Goal: Task Accomplishment & Management: Complete application form

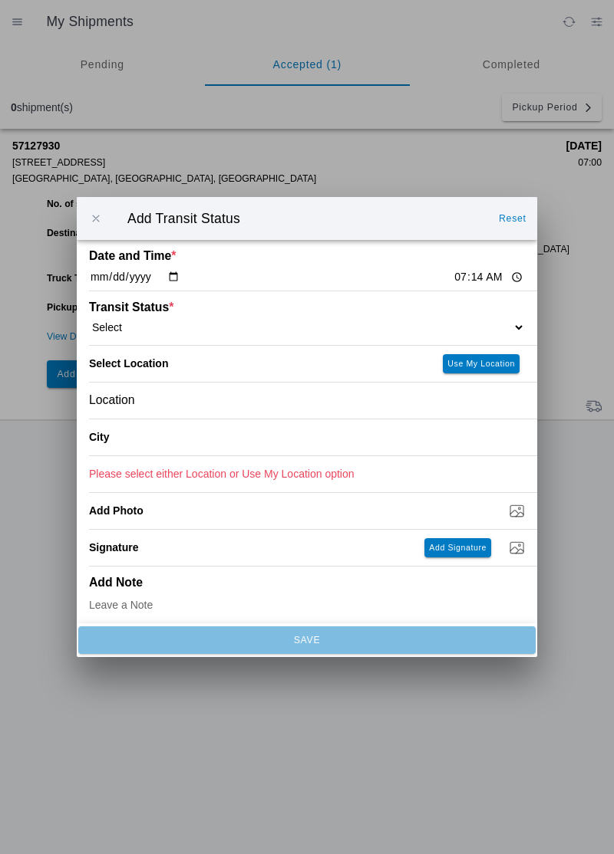
click at [472, 311] on div "Transit Status * Select Arrive at Drop Off Arrive at Pickup Break Start Break S…" at bounding box center [307, 318] width 436 height 54
click at [512, 324] on select "Select Arrive at Drop Off Arrive at Pickup Break Start Break Stop Depart Drop O…" at bounding box center [307, 328] width 436 height 14
select select "DPTPULOC"
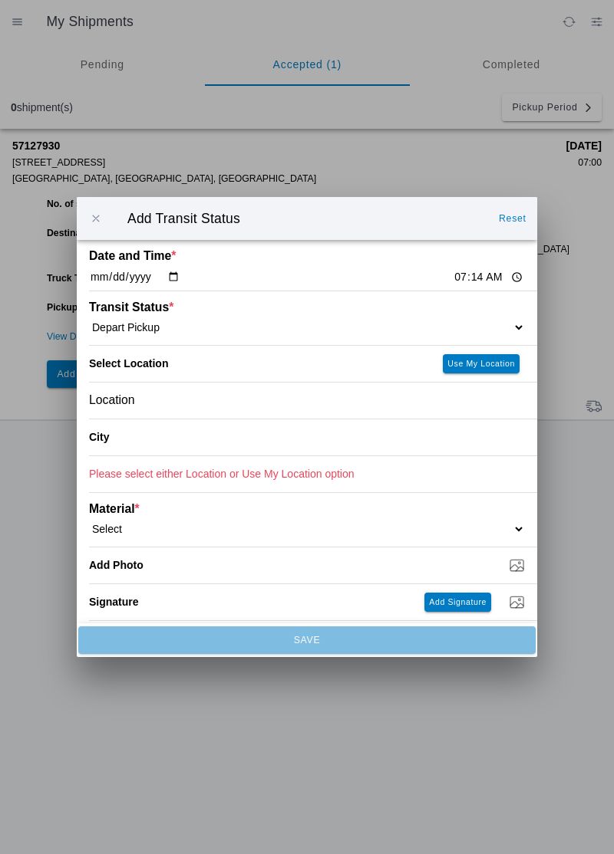
click at [0, 0] on slot "Use My Location" at bounding box center [0, 0] width 0 height 0
type input "[GEOGRAPHIC_DATA]"
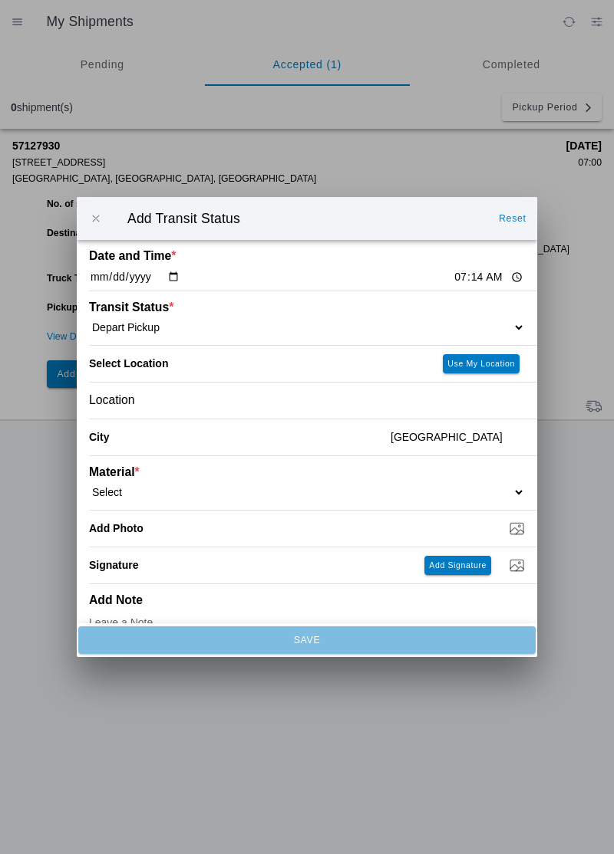
click at [405, 489] on select "Select 1" x 3" Rock 1" x 4" Rock 2" x 4" Rock Asphalt Cold Patch Backfill Spec …" at bounding box center [307, 493] width 436 height 14
select select "708650"
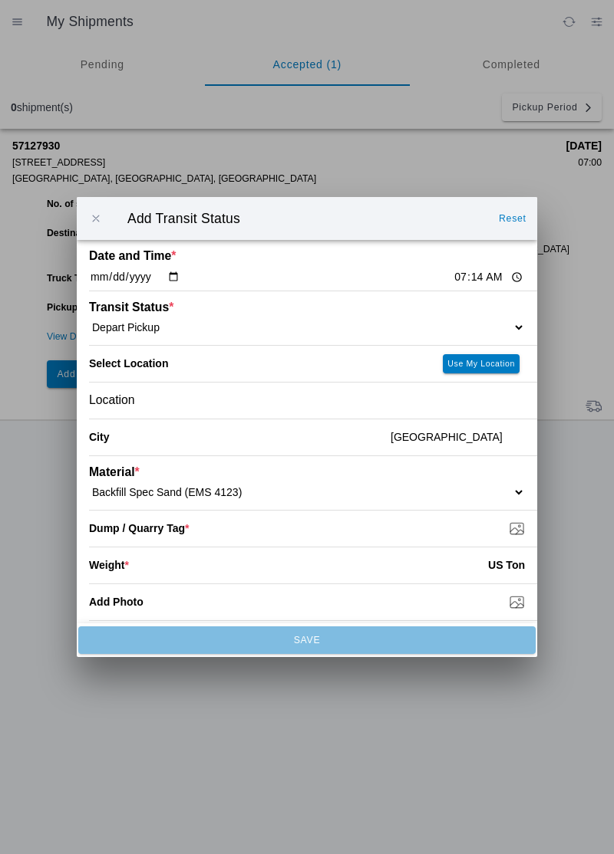
click at [515, 526] on input "Dump / Quarry Tag *" at bounding box center [313, 528] width 448 height 17
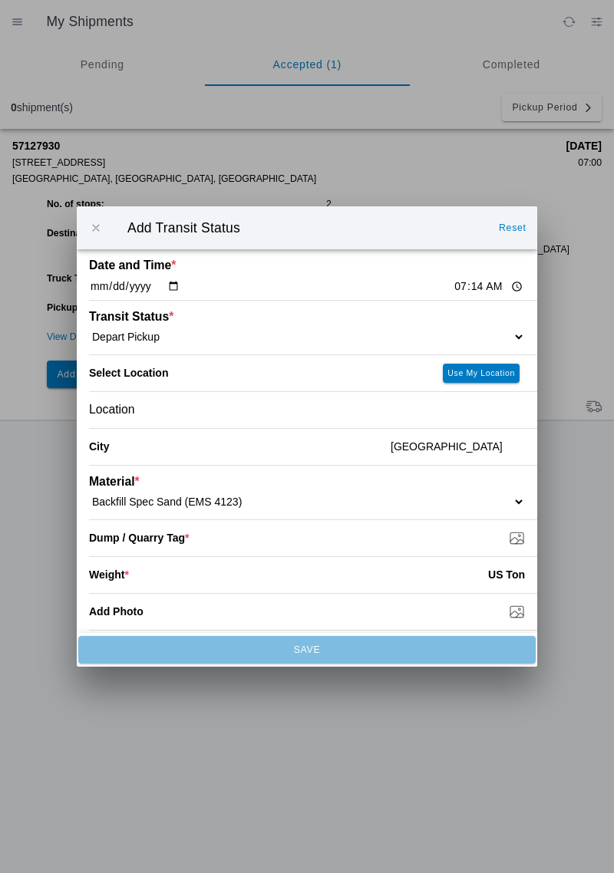
type input "C:\fakepath\17605376718495125541647460467397.jpg"
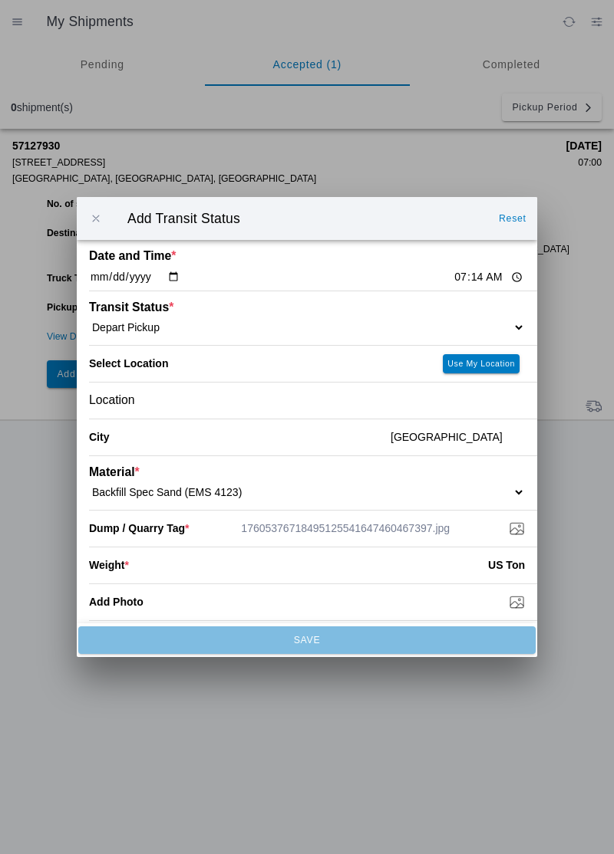
click at [400, 570] on input "number" at bounding box center [308, 565] width 359 height 34
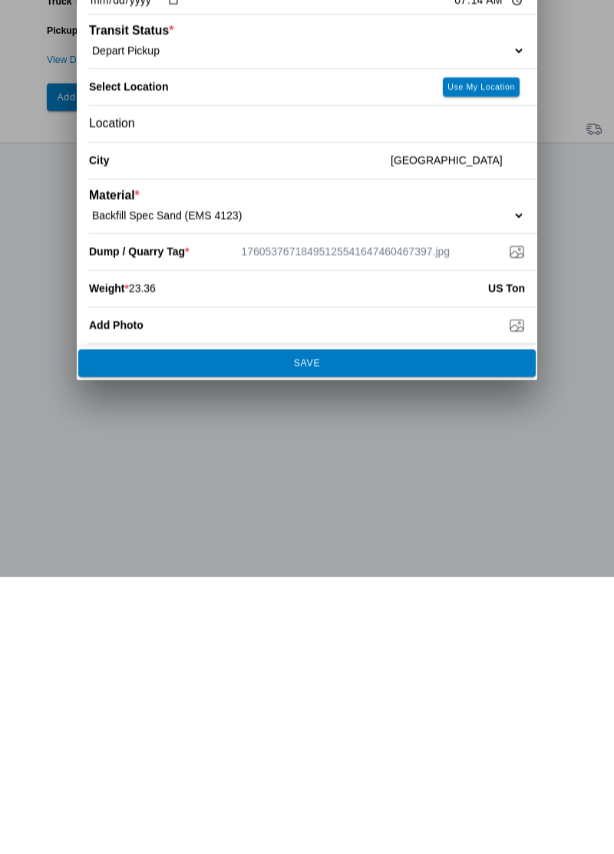
type input "23.36"
click at [332, 651] on button "SAVE" at bounding box center [306, 641] width 457 height 28
